Goal: Use online tool/utility: Utilize a website feature to perform a specific function

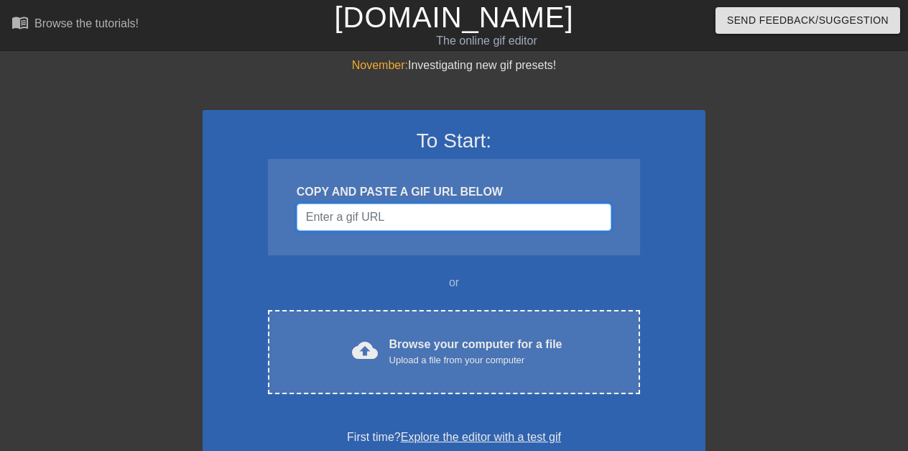
click at [460, 213] on input "Username" at bounding box center [454, 216] width 315 height 27
paste input "[URL][DOMAIN_NAME]"
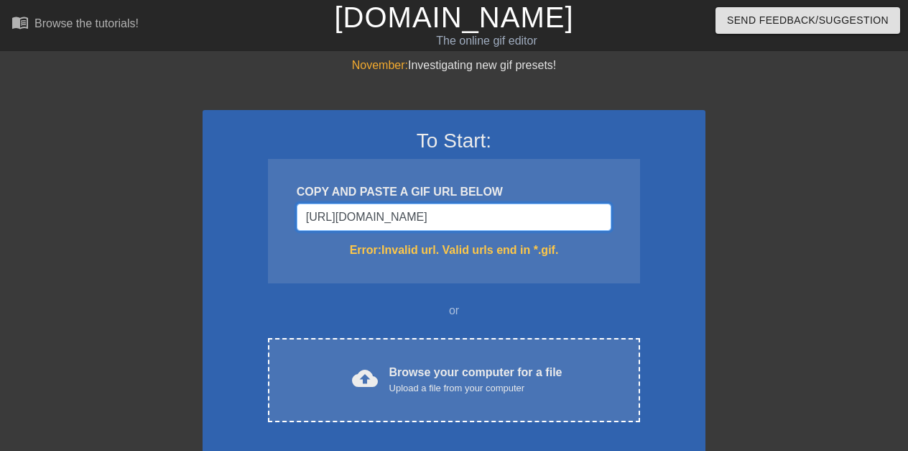
drag, startPoint x: 608, startPoint y: 216, endPoint x: 299, endPoint y: 213, distance: 309.1
click at [299, 213] on input "[URL][DOMAIN_NAME]" at bounding box center [454, 216] width 315 height 27
type input "[URL][DOMAIN_NAME]"
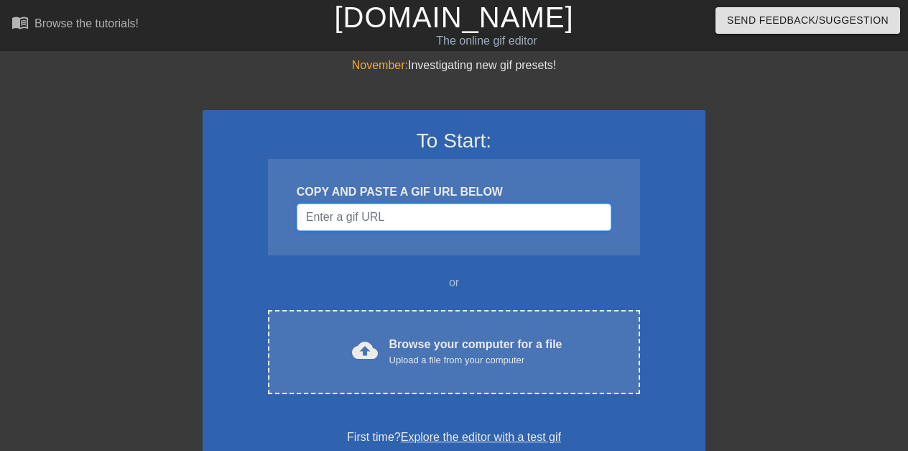
paste input "data:image/jpeg;base64,/9j/4AAQSkZJRgABAQAAAQABAAD/2wCEAAkGBwgHBgkIBwgKCgkLDRYP…"
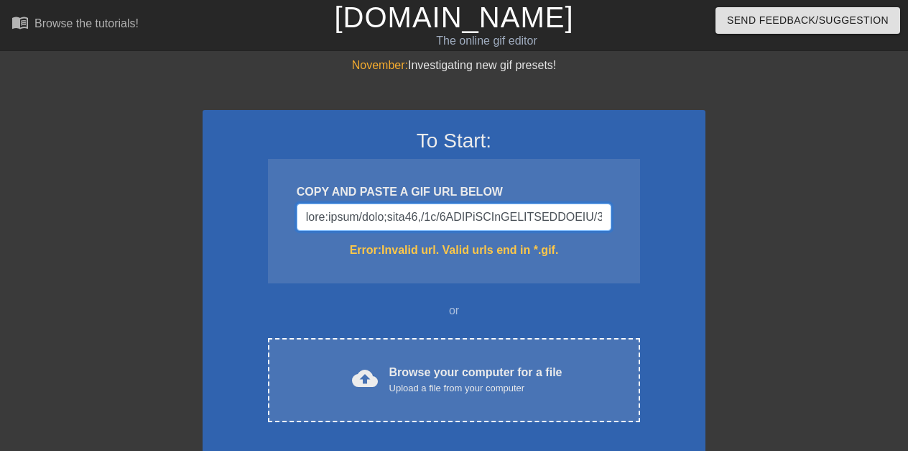
scroll to position [0, 51280]
type input "data:image/jpeg;base64,/9j/4AAQSkZJRgABAQAAAQABAAD/2wCEAAkGBwgHBgkIBwgKCgkLDRYP…"
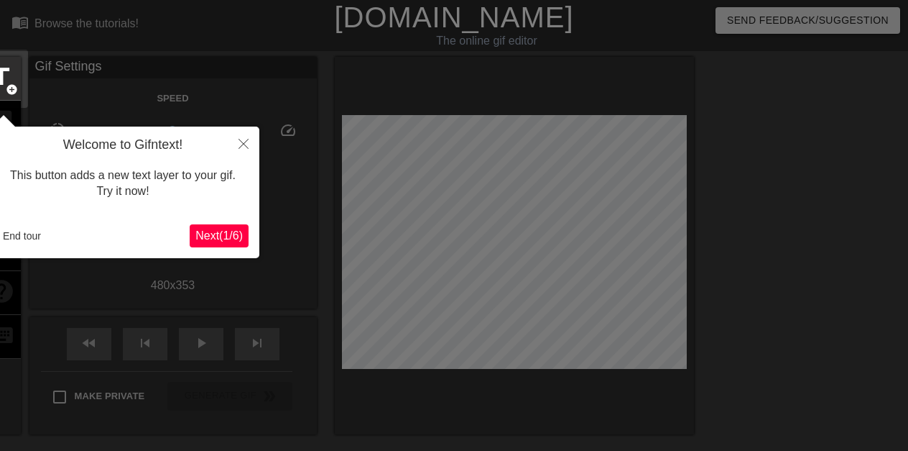
scroll to position [35, 0]
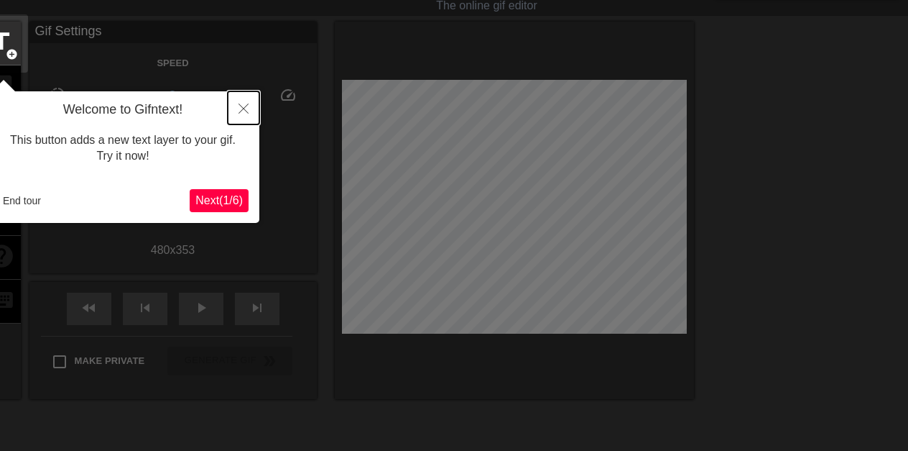
click at [244, 107] on icon "Close" at bounding box center [244, 108] width 10 height 10
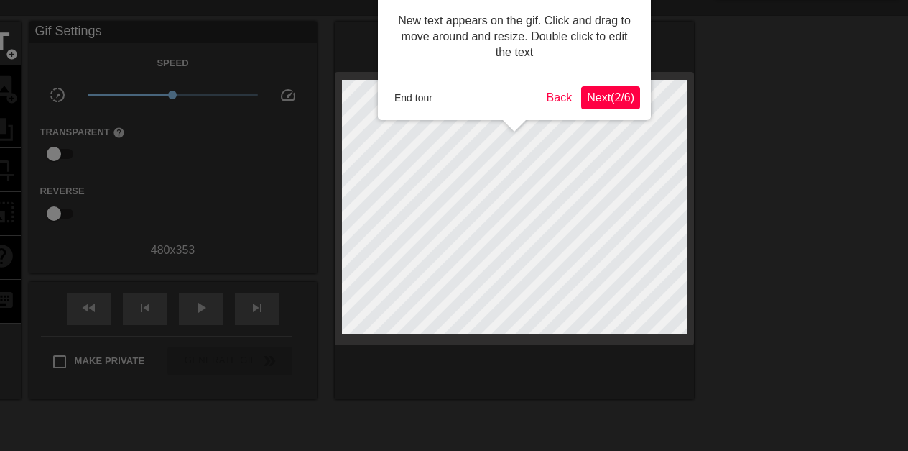
scroll to position [0, 0]
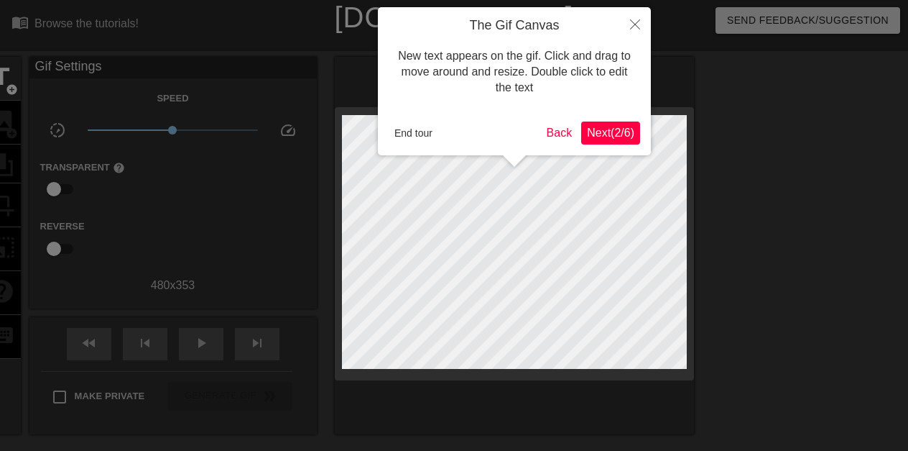
click at [477, 19] on h4 "The Gif Canvas" at bounding box center [515, 26] width 252 height 16
click at [630, 23] on button "Close" at bounding box center [636, 23] width 32 height 33
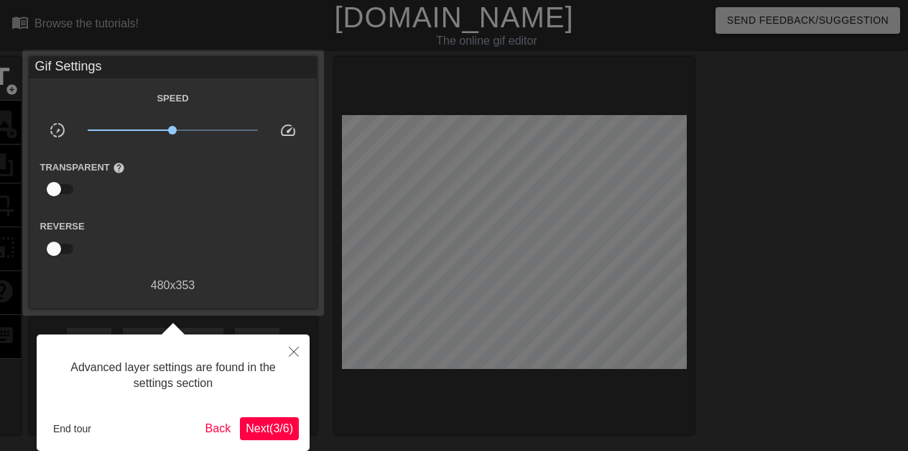
scroll to position [35, 0]
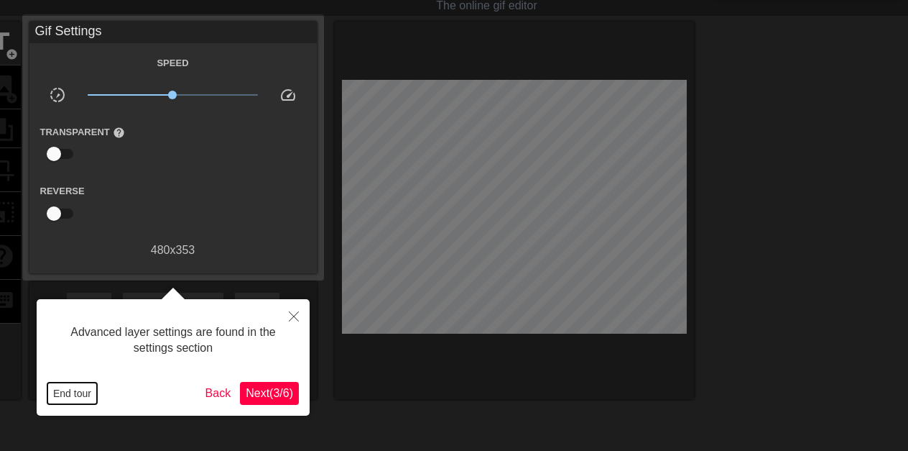
click at [70, 391] on button "End tour" at bounding box center [72, 393] width 50 height 22
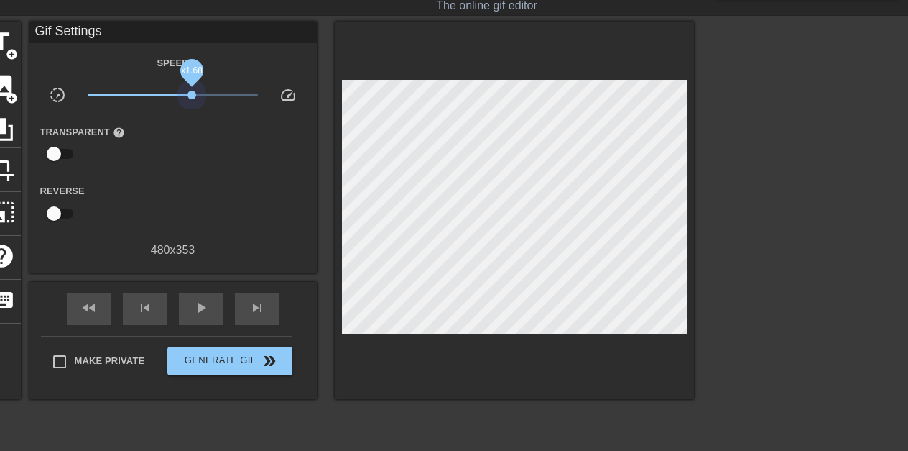
drag, startPoint x: 169, startPoint y: 92, endPoint x: 192, endPoint y: 92, distance: 23.0
click at [192, 92] on span "x1.68" at bounding box center [192, 95] width 9 height 9
click at [12, 91] on span "image" at bounding box center [1, 85] width 27 height 27
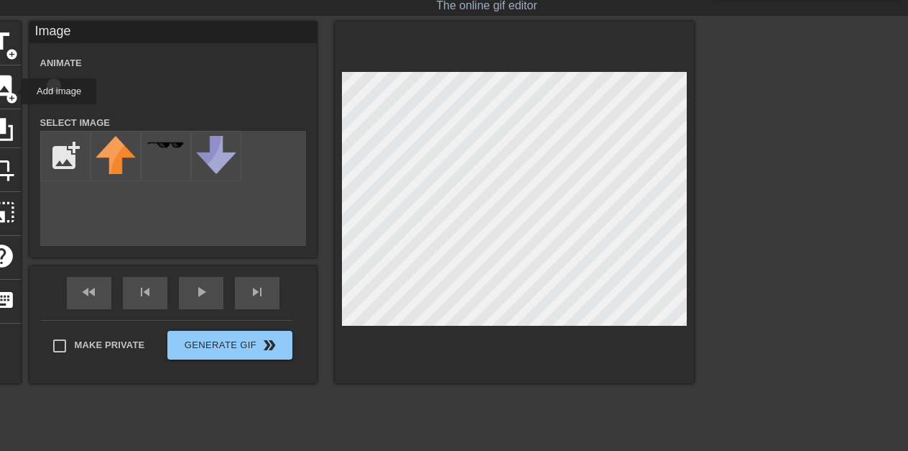
click at [12, 91] on span "image" at bounding box center [1, 85] width 27 height 27
click at [12, 125] on icon at bounding box center [1, 129] width 23 height 23
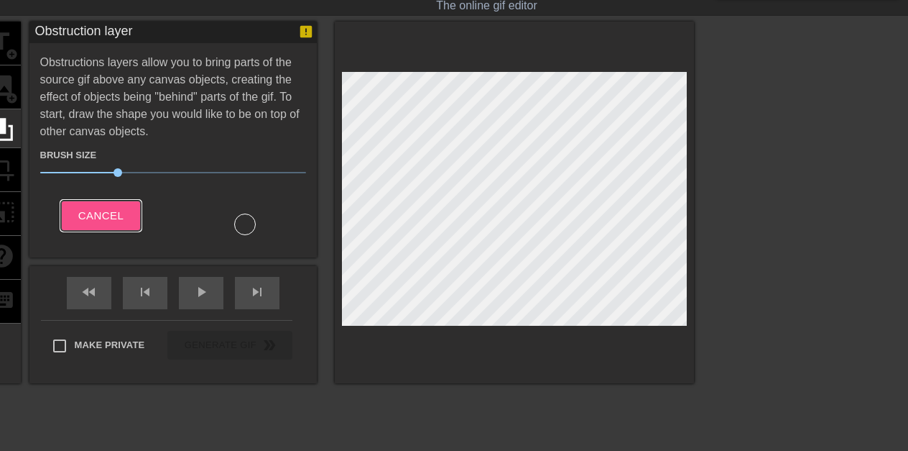
click at [97, 212] on span "Cancel" at bounding box center [100, 215] width 45 height 19
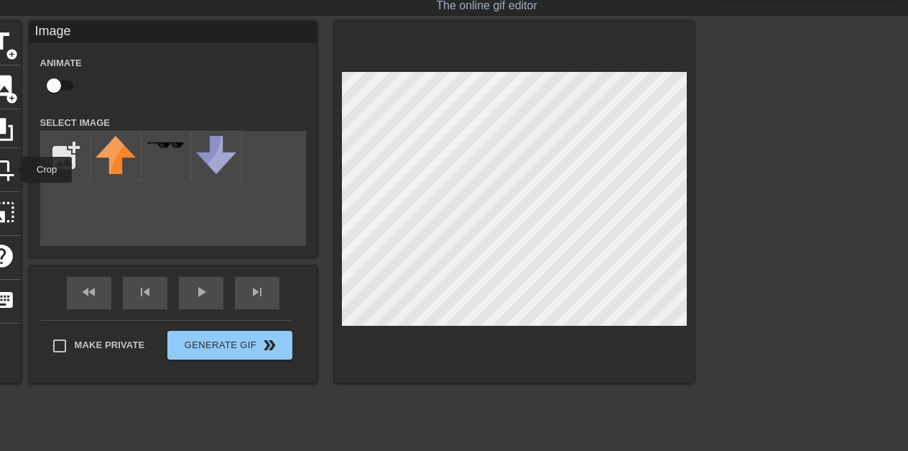
click at [12, 170] on span "crop" at bounding box center [1, 168] width 27 height 27
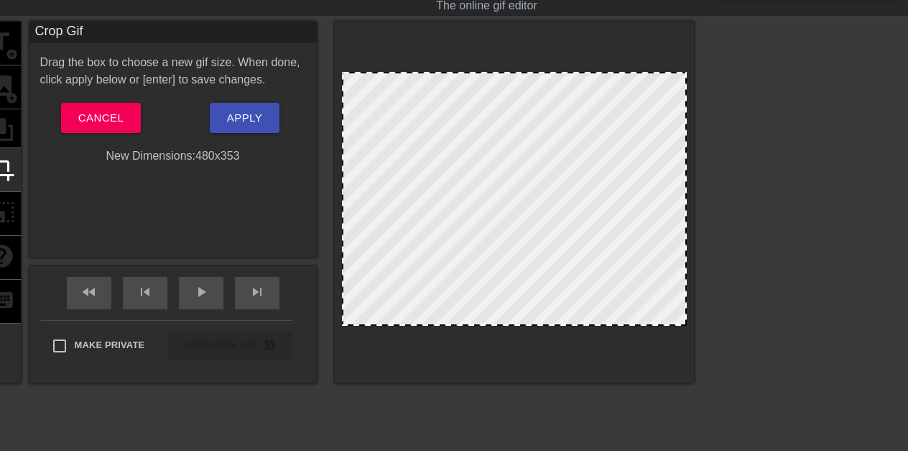
drag, startPoint x: 474, startPoint y: 143, endPoint x: 379, endPoint y: 143, distance: 94.9
click at [379, 143] on div at bounding box center [514, 199] width 345 height 254
drag, startPoint x: 507, startPoint y: 143, endPoint x: 507, endPoint y: 216, distance: 73.3
click at [507, 216] on div at bounding box center [514, 199] width 345 height 254
drag, startPoint x: 507, startPoint y: 270, endPoint x: 507, endPoint y: 216, distance: 53.2
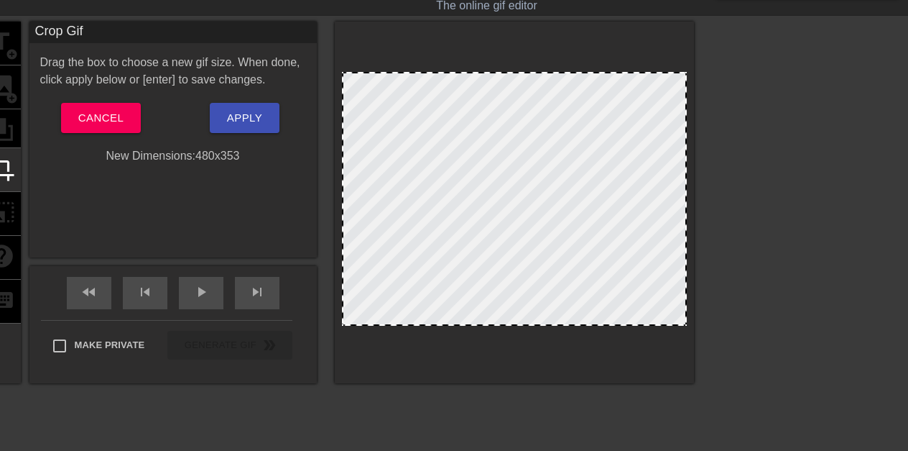
click at [507, 216] on div at bounding box center [514, 199] width 345 height 254
click at [241, 115] on span "Apply" at bounding box center [244, 118] width 35 height 19
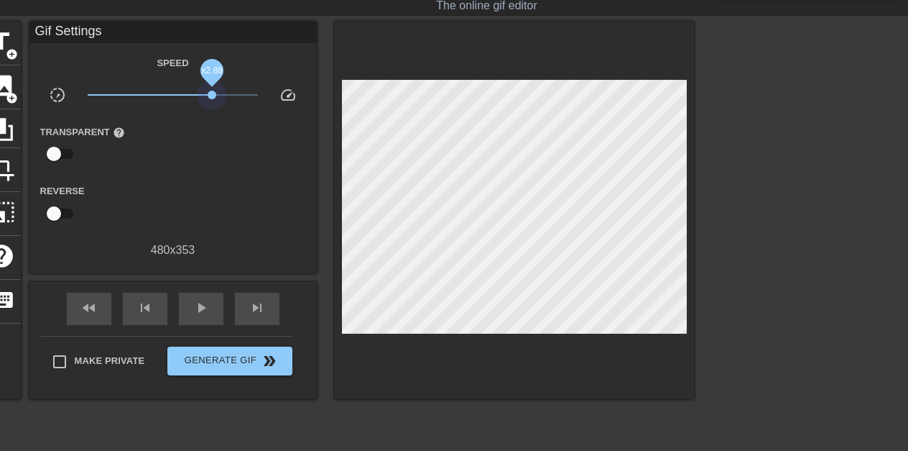
drag, startPoint x: 192, startPoint y: 91, endPoint x: 212, endPoint y: 91, distance: 20.1
click at [212, 91] on span "x2.88" at bounding box center [212, 95] width 9 height 9
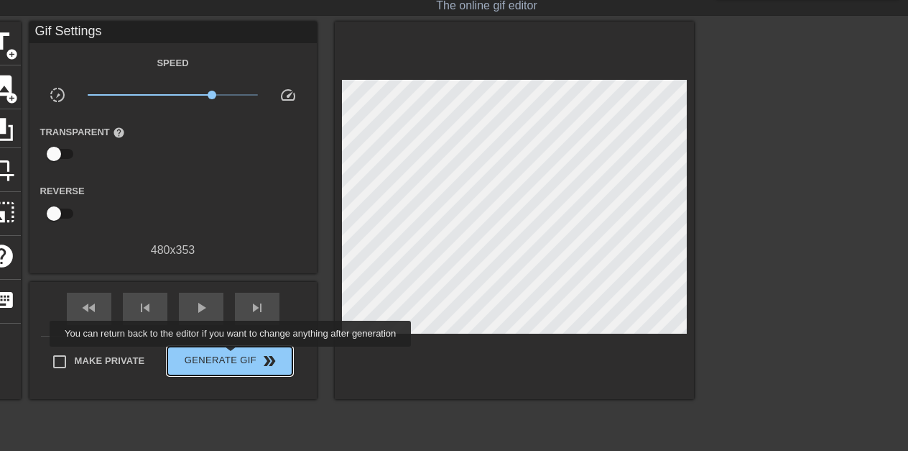
click at [231, 356] on span "Generate Gif double_arrow" at bounding box center [229, 360] width 113 height 17
